Goal: Task Accomplishment & Management: Manage account settings

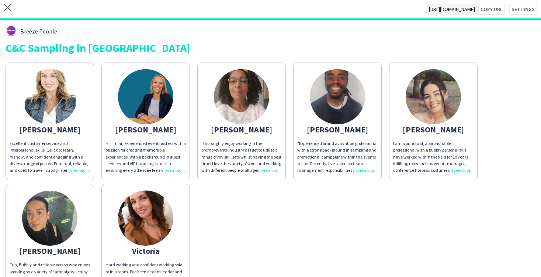
scroll to position [57, 0]
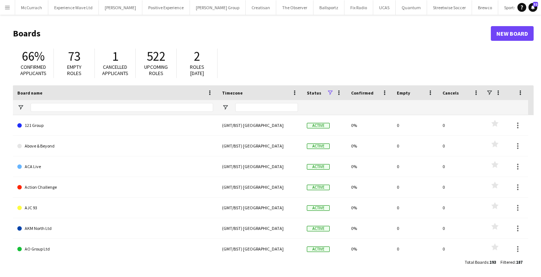
click at [10, 5] on app-icon "Menu" at bounding box center [7, 7] width 6 height 6
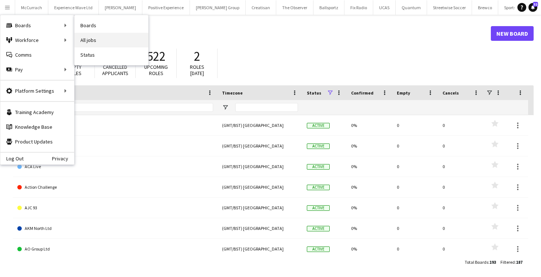
click at [97, 41] on link "All jobs" at bounding box center [111, 40] width 74 height 15
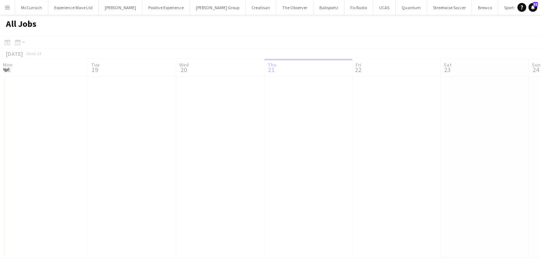
scroll to position [0, 176]
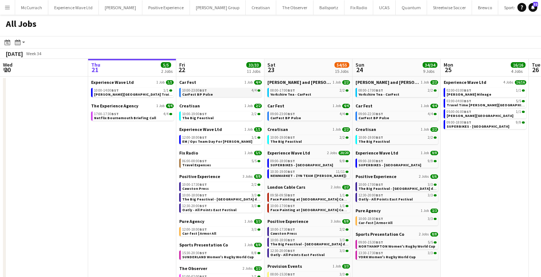
click at [208, 90] on div "10:00-23:00 BST 4/4" at bounding box center [221, 91] width 78 height 4
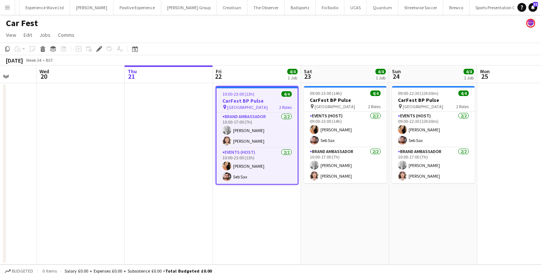
drag, startPoint x: 196, startPoint y: 100, endPoint x: 220, endPoint y: 129, distance: 38.2
click at [220, 130] on app-calendar-viewport "Sun 17 Mon 18 Tue 19 Wed 20 Thu 21 Fri 22 4/4 1 Job Sat 23 4/4 1 Job Sun 24 4/4…" at bounding box center [270, 165] width 541 height 199
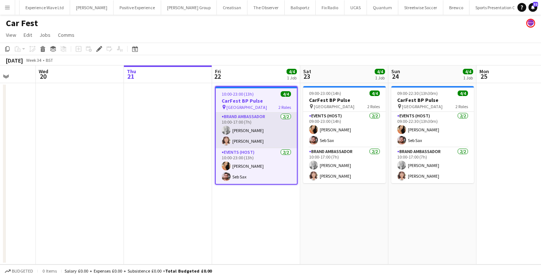
click at [227, 127] on app-user-avatar at bounding box center [225, 130] width 9 height 9
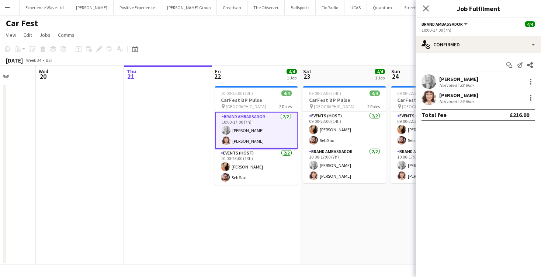
click at [178, 219] on app-date-cell at bounding box center [168, 174] width 88 height 182
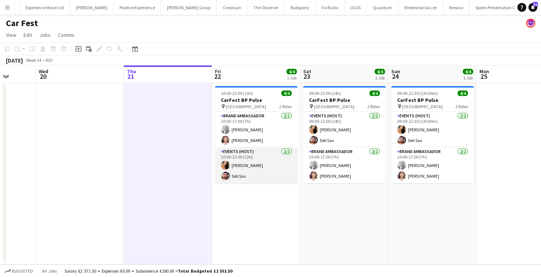
click at [261, 164] on app-card-role "Events (Host) 2/2 10:00-23:00 (13h) Charlotte Barnes Seb Sax" at bounding box center [256, 166] width 83 height 36
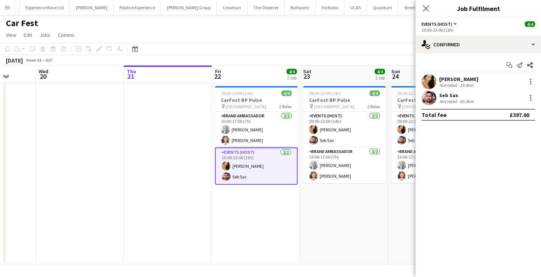
click at [230, 215] on app-date-cell "10:00-23:00 (13h) 4/4 CarFest BP Pulse pin Hampshire 2 Roles Brand Ambassador 2…" at bounding box center [256, 174] width 88 height 182
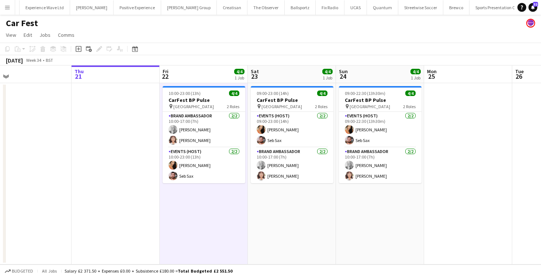
scroll to position [0, 287]
